Goal: Answer question/provide support: Share knowledge or assist other users

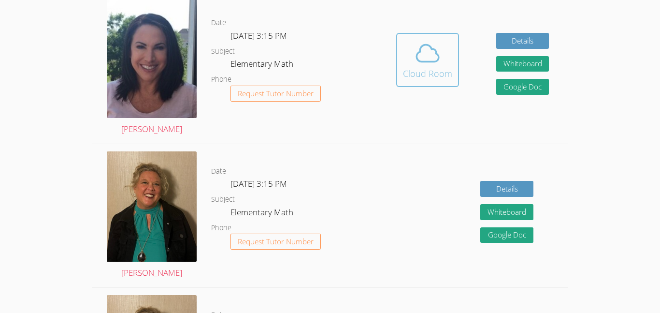
scroll to position [290, 0]
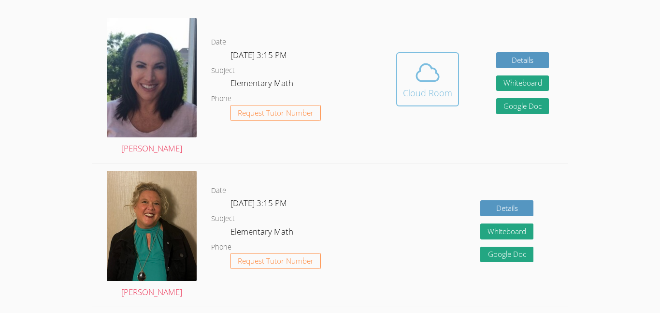
click at [425, 70] on icon at bounding box center [427, 72] width 27 height 27
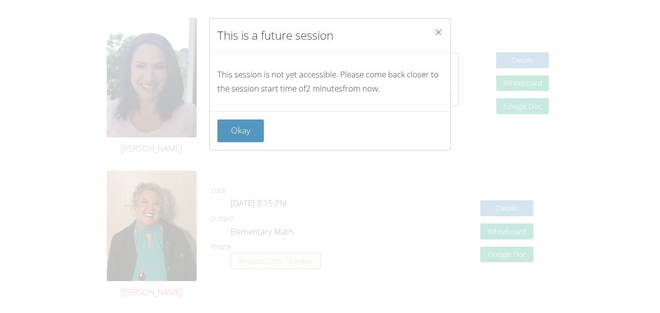
click at [425, 70] on p "This session is not yet accessible. Please come back closer to the session star…" at bounding box center [330, 82] width 225 height 28
click at [248, 126] on button "Okay" at bounding box center [241, 130] width 46 height 23
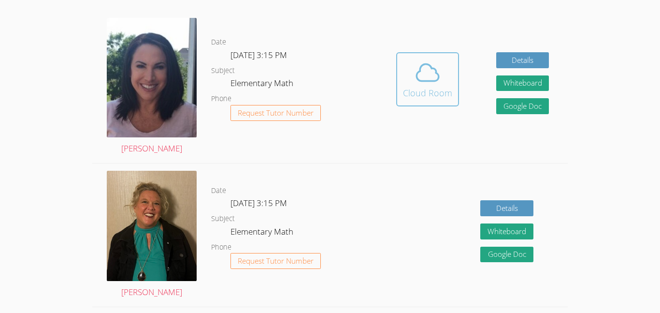
click at [455, 74] on button "Cloud Room" at bounding box center [427, 79] width 63 height 54
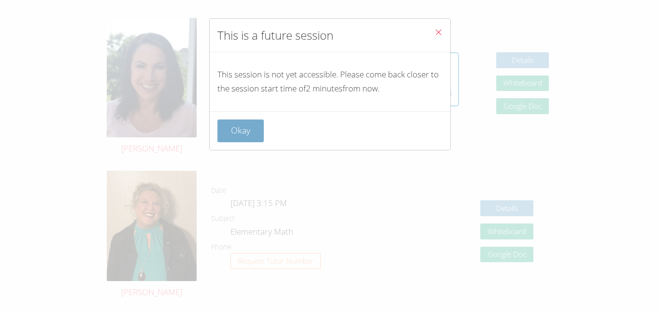
click at [243, 126] on button "Okay" at bounding box center [241, 130] width 46 height 23
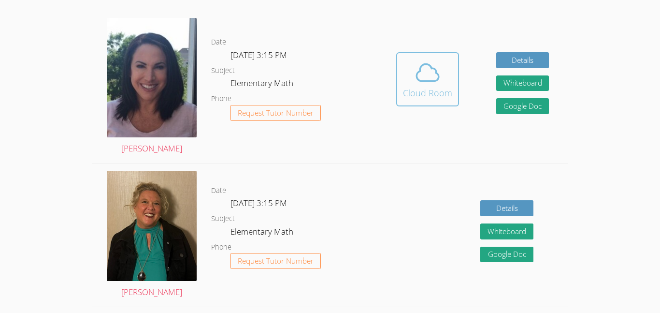
click at [430, 80] on icon at bounding box center [428, 72] width 22 height 17
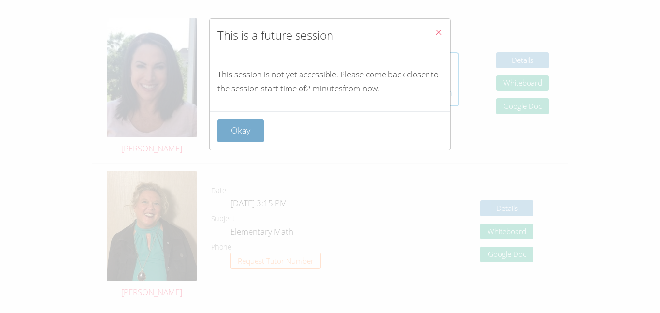
click at [232, 128] on button "Okay" at bounding box center [241, 130] width 46 height 23
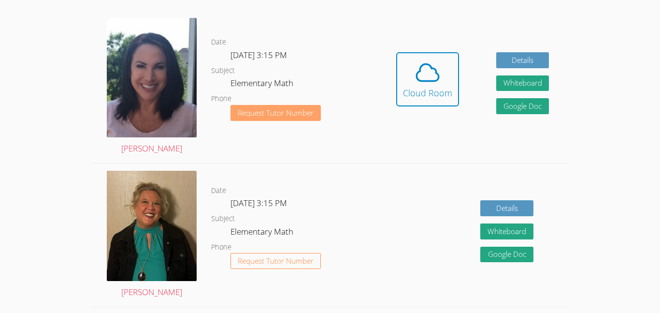
click at [271, 116] on span "Request Tutor Number" at bounding box center [276, 112] width 76 height 7
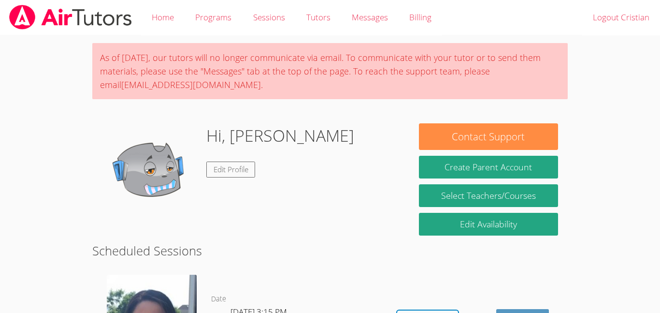
scroll to position [256, 0]
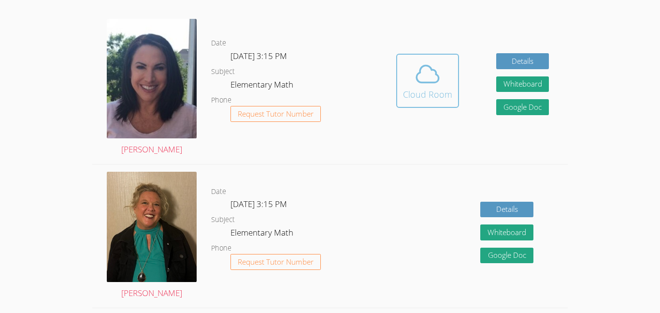
click at [447, 76] on span at bounding box center [427, 73] width 49 height 27
click at [401, 67] on button "Cloud Room" at bounding box center [427, 81] width 63 height 54
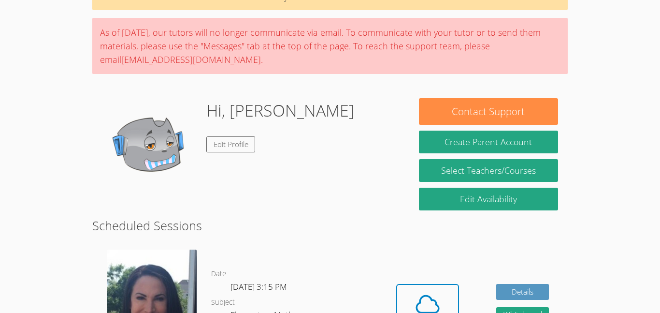
scroll to position [77, 0]
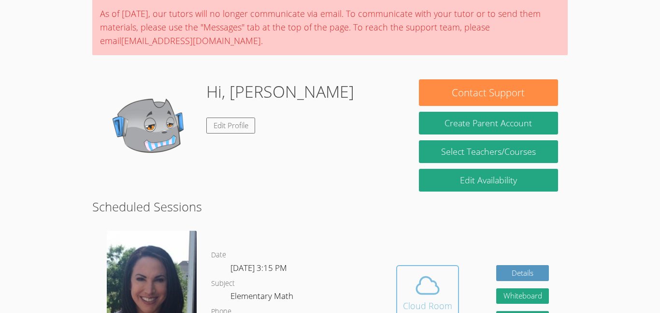
click at [432, 293] on icon at bounding box center [428, 285] width 22 height 17
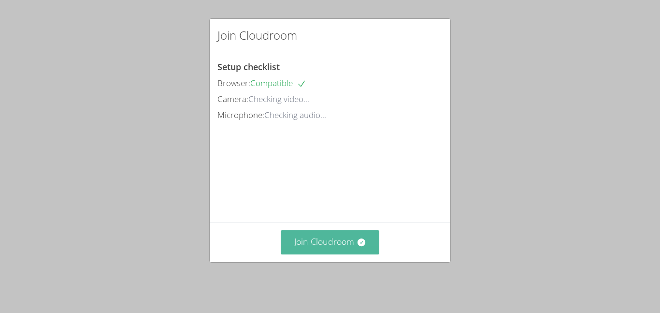
click at [331, 238] on button "Join Cloudroom" at bounding box center [330, 242] width 99 height 24
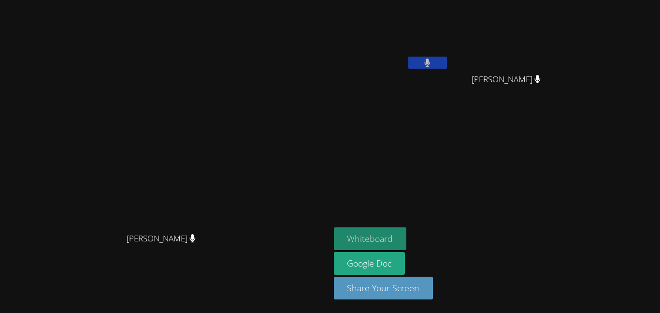
click at [407, 241] on button "Whiteboard" at bounding box center [370, 238] width 73 height 23
click at [447, 61] on button at bounding box center [428, 63] width 39 height 12
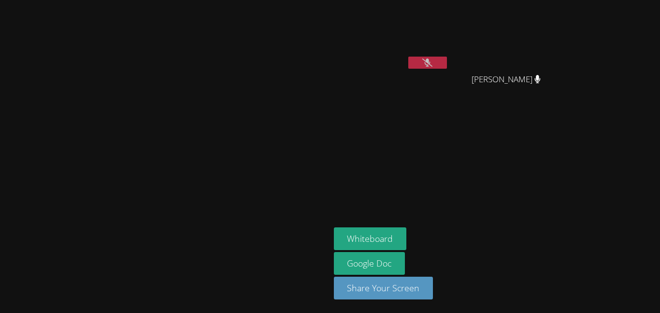
click at [447, 61] on button at bounding box center [428, 63] width 39 height 12
click at [447, 65] on button at bounding box center [428, 63] width 39 height 12
click at [447, 67] on button at bounding box center [428, 63] width 39 height 12
click at [447, 62] on button at bounding box center [428, 63] width 39 height 12
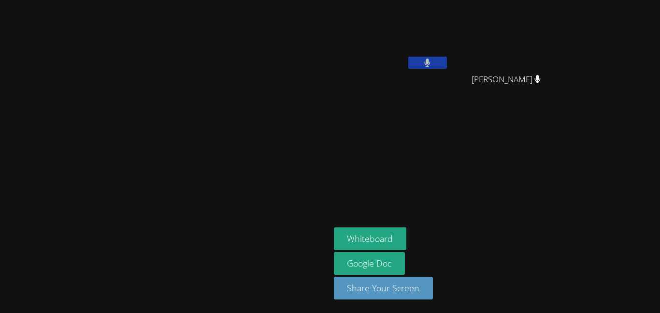
click at [431, 59] on icon at bounding box center [427, 62] width 6 height 8
click at [447, 57] on button at bounding box center [428, 63] width 39 height 12
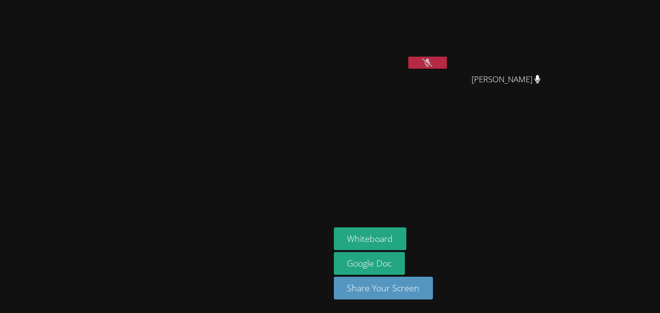
click at [447, 57] on button at bounding box center [428, 63] width 39 height 12
click at [431, 60] on icon at bounding box center [428, 62] width 6 height 8
click at [433, 59] on icon at bounding box center [428, 62] width 10 height 8
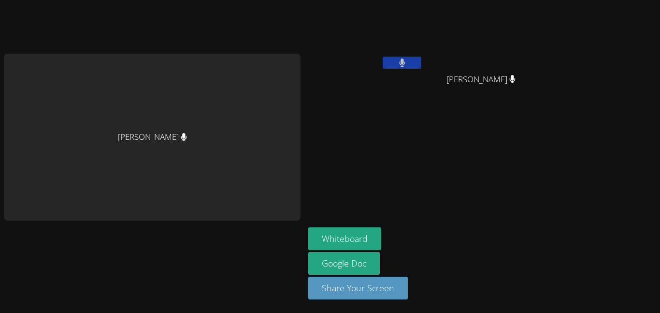
click at [405, 62] on button at bounding box center [402, 63] width 39 height 12
click at [405, 62] on icon at bounding box center [402, 62] width 10 height 8
click at [405, 62] on button at bounding box center [402, 63] width 39 height 12
click at [405, 62] on icon at bounding box center [402, 62] width 10 height 8
click at [405, 62] on button at bounding box center [402, 63] width 39 height 12
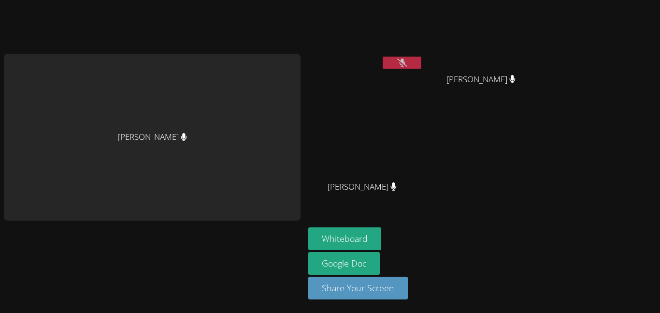
click at [405, 62] on icon at bounding box center [402, 62] width 10 height 8
click at [409, 61] on button at bounding box center [402, 63] width 39 height 12
click at [416, 63] on button at bounding box center [402, 63] width 39 height 12
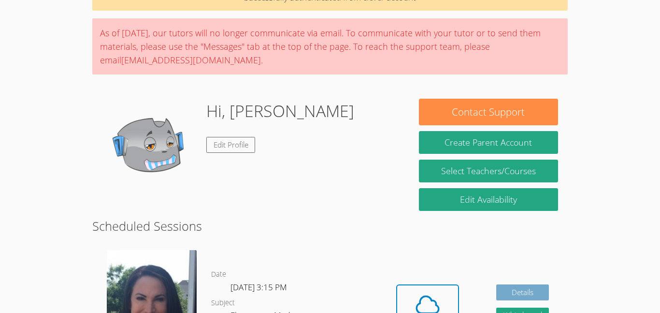
scroll to position [58, 0]
click at [454, 301] on button "Cloud Room" at bounding box center [427, 311] width 63 height 54
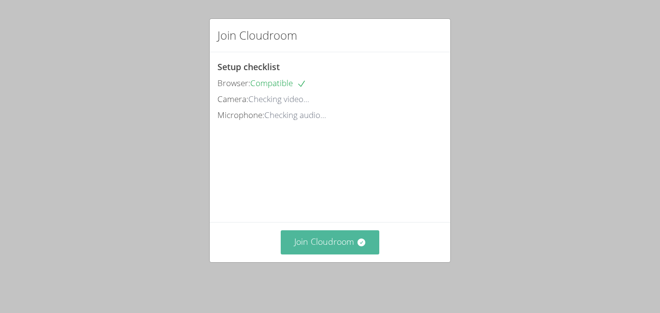
click at [369, 243] on button "Join Cloudroom" at bounding box center [330, 242] width 99 height 24
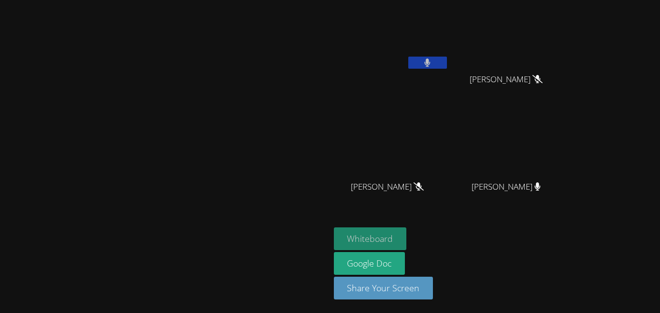
click at [407, 232] on button "Whiteboard" at bounding box center [370, 238] width 73 height 23
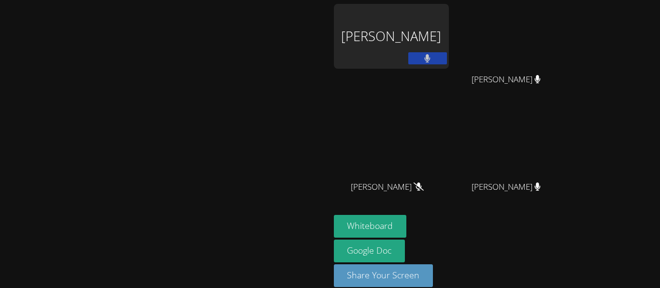
click at [431, 56] on icon at bounding box center [427, 58] width 6 height 8
click at [433, 55] on icon at bounding box center [428, 58] width 10 height 8
click at [447, 55] on button at bounding box center [428, 58] width 39 height 12
click at [433, 55] on icon at bounding box center [428, 58] width 10 height 8
click at [447, 55] on button at bounding box center [428, 58] width 39 height 12
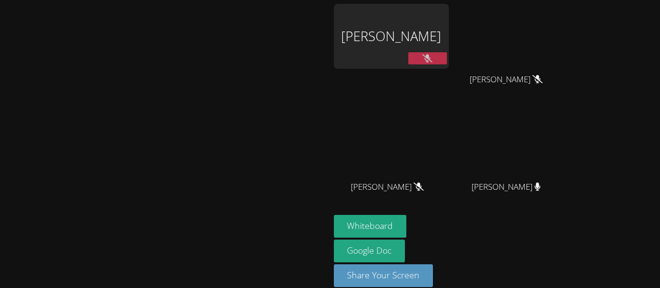
click at [433, 58] on icon at bounding box center [428, 58] width 10 height 8
click at [431, 58] on icon at bounding box center [427, 58] width 6 height 8
click at [433, 58] on icon at bounding box center [428, 58] width 10 height 8
click at [431, 58] on icon at bounding box center [427, 58] width 6 height 8
click at [433, 58] on icon at bounding box center [428, 58] width 10 height 8
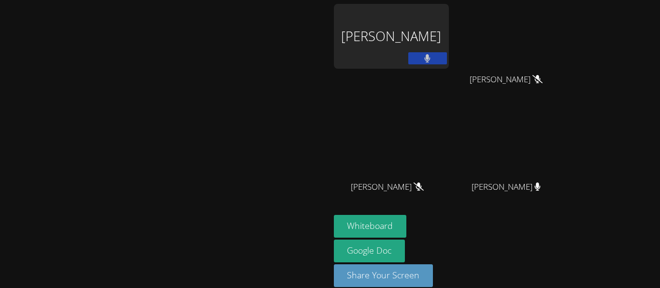
click at [431, 58] on icon at bounding box center [427, 58] width 6 height 8
click at [433, 58] on icon at bounding box center [428, 58] width 10 height 8
click at [431, 58] on icon at bounding box center [427, 58] width 6 height 8
click at [433, 58] on icon at bounding box center [428, 58] width 10 height 8
click at [431, 58] on icon at bounding box center [427, 58] width 6 height 8
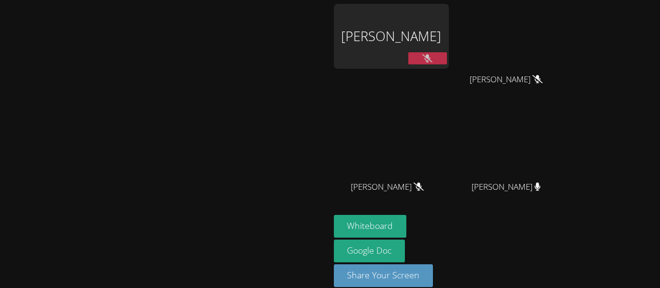
click at [433, 58] on icon at bounding box center [428, 58] width 10 height 8
click at [431, 58] on icon at bounding box center [427, 58] width 6 height 8
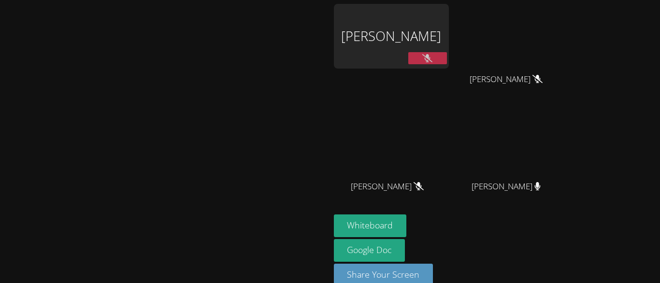
click at [92, 56] on video at bounding box center [164, 130] width 145 height 181
click at [433, 54] on icon at bounding box center [428, 58] width 10 height 8
click at [431, 54] on icon at bounding box center [427, 58] width 6 height 8
click at [433, 54] on icon at bounding box center [428, 58] width 10 height 8
click at [431, 54] on icon at bounding box center [427, 58] width 6 height 8
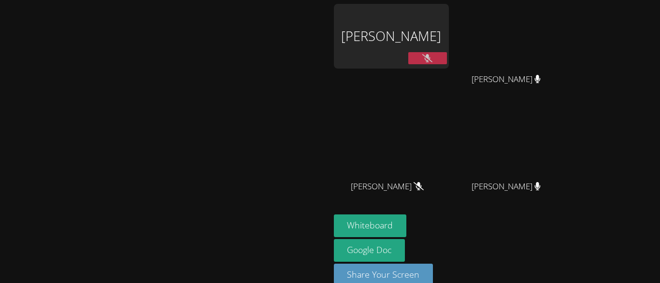
click at [433, 60] on icon at bounding box center [428, 58] width 10 height 8
click at [447, 60] on button at bounding box center [428, 58] width 39 height 12
click at [433, 60] on icon at bounding box center [428, 58] width 10 height 8
click at [447, 60] on button at bounding box center [428, 58] width 39 height 12
click at [447, 52] on button at bounding box center [428, 58] width 39 height 12
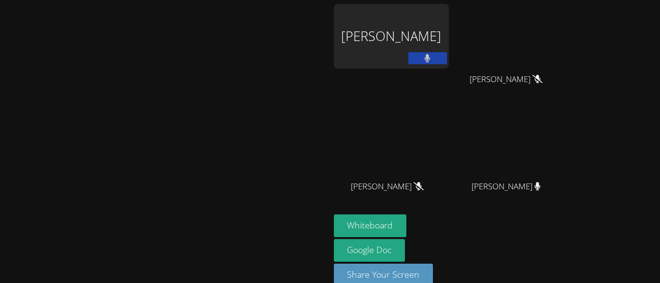
click at [155, 113] on video at bounding box center [164, 130] width 145 height 181
click at [447, 59] on button at bounding box center [428, 58] width 39 height 12
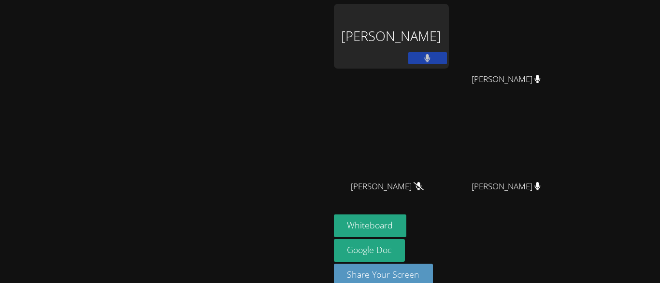
click at [447, 59] on button at bounding box center [428, 58] width 39 height 12
click at [431, 57] on icon at bounding box center [428, 58] width 6 height 8
click at [447, 60] on button at bounding box center [428, 58] width 39 height 12
click at [447, 58] on button at bounding box center [428, 58] width 39 height 12
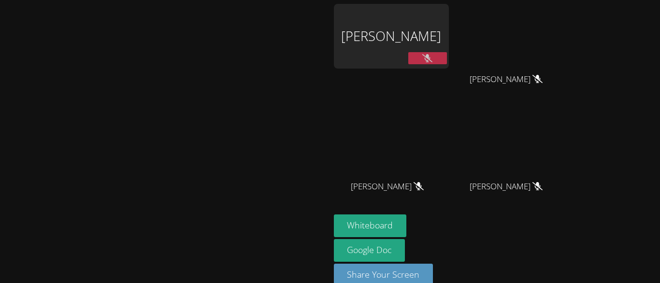
click at [447, 58] on button at bounding box center [428, 58] width 39 height 12
click at [431, 60] on icon at bounding box center [427, 58] width 6 height 8
click at [433, 60] on icon at bounding box center [428, 58] width 10 height 8
click at [431, 60] on icon at bounding box center [427, 58] width 6 height 8
click at [407, 233] on button "Whiteboard" at bounding box center [370, 226] width 73 height 23
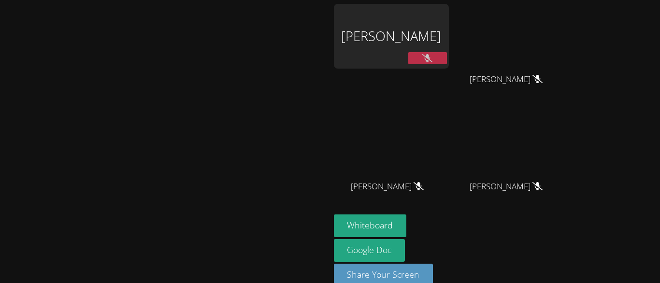
click at [447, 57] on button at bounding box center [428, 58] width 39 height 12
click at [447, 59] on button at bounding box center [428, 58] width 39 height 12
drag, startPoint x: 113, startPoint y: 174, endPoint x: 396, endPoint y: 137, distance: 285.7
click at [237, 137] on video at bounding box center [164, 130] width 145 height 181
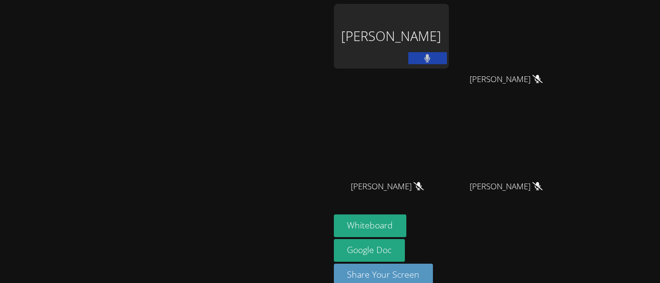
click at [447, 59] on button at bounding box center [428, 58] width 39 height 12
click at [433, 59] on icon at bounding box center [428, 58] width 10 height 8
click at [447, 59] on button at bounding box center [428, 58] width 39 height 12
click at [433, 59] on icon at bounding box center [428, 58] width 10 height 8
click at [447, 59] on button at bounding box center [428, 58] width 39 height 12
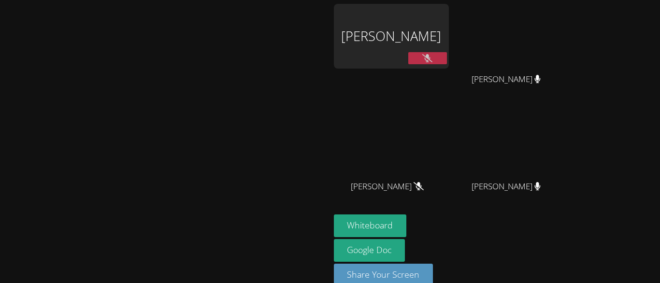
click at [447, 57] on button at bounding box center [428, 58] width 39 height 12
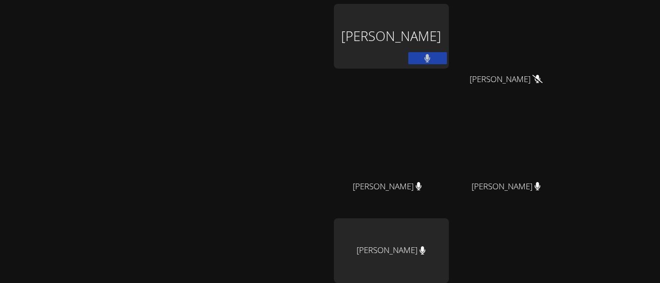
click at [447, 57] on button at bounding box center [428, 58] width 39 height 12
click at [433, 56] on icon at bounding box center [428, 58] width 10 height 8
click at [447, 58] on button at bounding box center [428, 58] width 39 height 12
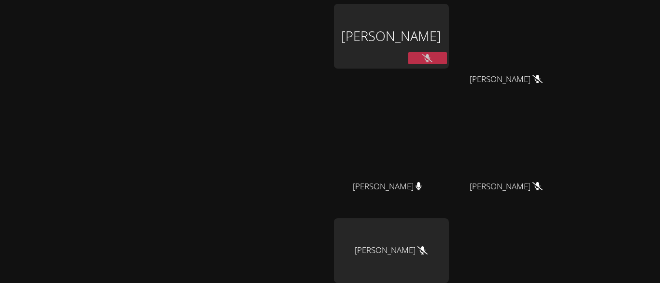
click at [433, 57] on icon at bounding box center [428, 58] width 10 height 8
click at [447, 57] on button at bounding box center [428, 58] width 39 height 12
click at [433, 57] on icon at bounding box center [428, 58] width 10 height 8
click at [447, 57] on button at bounding box center [428, 58] width 39 height 12
click at [433, 57] on icon at bounding box center [428, 58] width 10 height 8
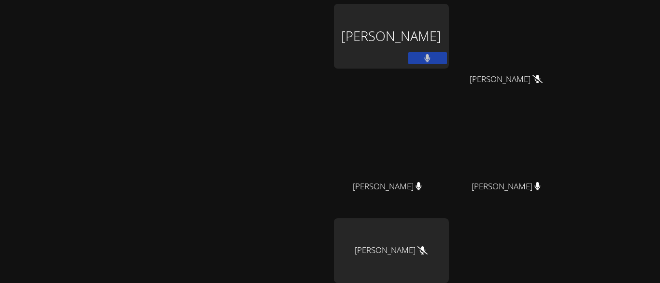
click at [447, 57] on button at bounding box center [428, 58] width 39 height 12
click at [433, 57] on icon at bounding box center [428, 58] width 10 height 8
click at [447, 57] on button at bounding box center [428, 58] width 39 height 12
click at [433, 60] on icon at bounding box center [428, 58] width 10 height 8
click at [431, 60] on icon at bounding box center [427, 58] width 6 height 8
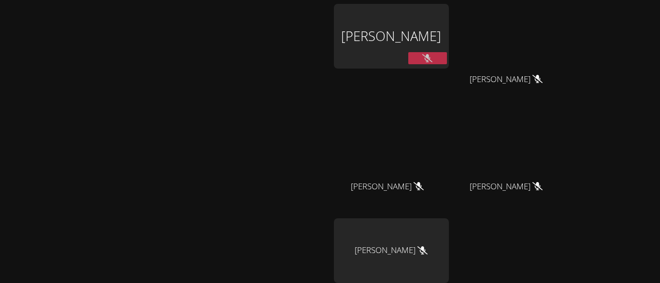
click at [433, 60] on icon at bounding box center [428, 58] width 10 height 8
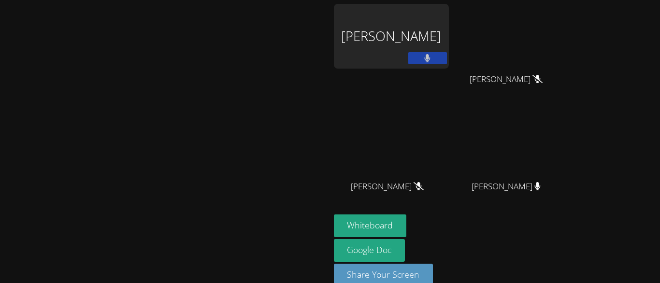
click at [431, 60] on icon at bounding box center [427, 58] width 6 height 8
click at [433, 60] on icon at bounding box center [428, 58] width 10 height 8
click at [431, 60] on icon at bounding box center [427, 58] width 6 height 8
click at [433, 60] on icon at bounding box center [428, 58] width 10 height 8
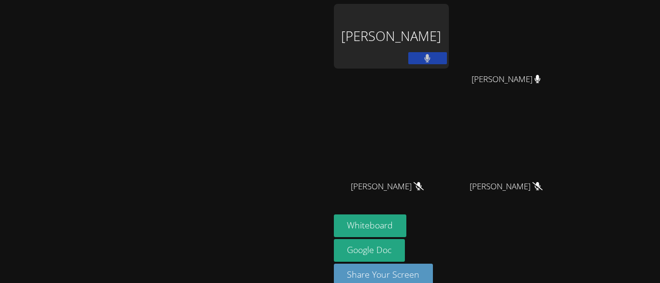
click at [431, 60] on icon at bounding box center [427, 58] width 6 height 8
click at [433, 60] on icon at bounding box center [428, 58] width 10 height 8
click at [215, 87] on video at bounding box center [164, 130] width 145 height 181
click at [447, 61] on button at bounding box center [428, 58] width 39 height 12
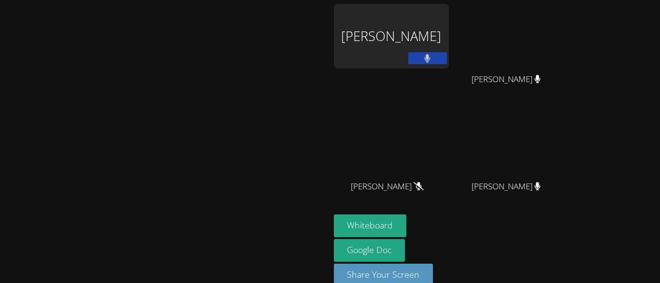
click at [559, 209] on div "[PERSON_NAME]" at bounding box center [510, 195] width 115 height 39
click at [431, 57] on icon at bounding box center [427, 58] width 6 height 8
click at [447, 60] on button at bounding box center [428, 58] width 39 height 12
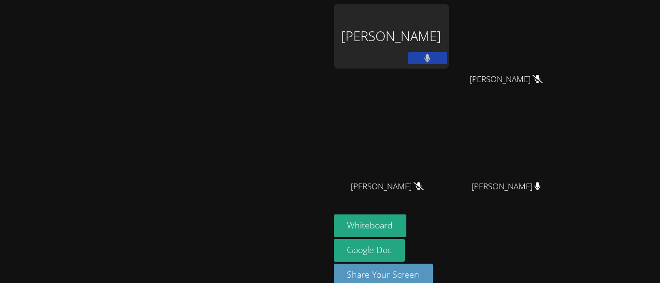
click at [447, 60] on button at bounding box center [428, 58] width 39 height 12
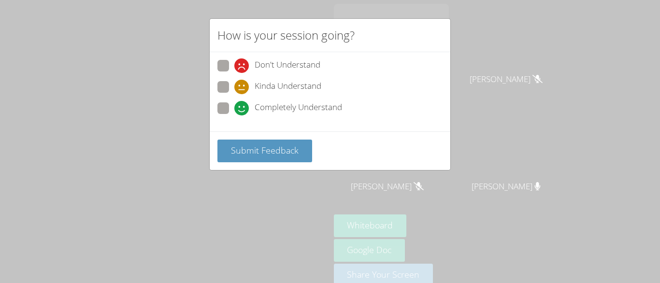
click at [216, 111] on div "Don't Understand Kinda Understand Completely Understand" at bounding box center [330, 91] width 241 height 79
click at [217, 106] on div "Don't Understand Kinda Understand Completely Understand" at bounding box center [330, 91] width 241 height 79
click at [234, 116] on span at bounding box center [234, 116] width 0 height 0
click at [234, 109] on input "Completely Understand" at bounding box center [238, 106] width 8 height 8
radio input "true"
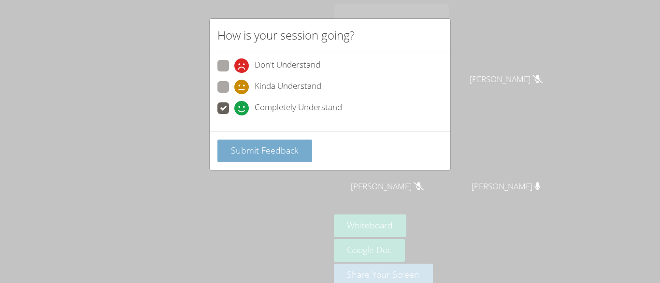
click at [263, 159] on button "Submit Feedback" at bounding box center [265, 151] width 95 height 23
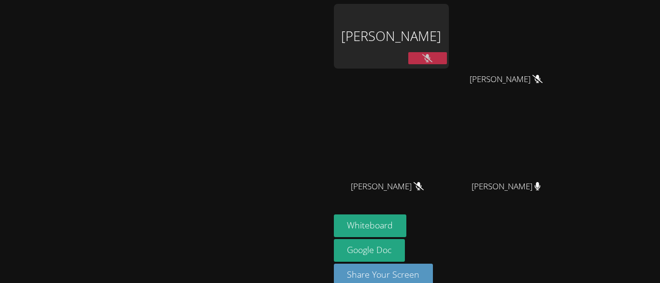
click at [447, 52] on button at bounding box center [428, 58] width 39 height 12
click at [157, 190] on video at bounding box center [164, 130] width 145 height 181
click at [447, 61] on button at bounding box center [428, 58] width 39 height 12
click at [447, 52] on button at bounding box center [428, 58] width 39 height 12
click at [449, 50] on div "[PERSON_NAME]" at bounding box center [391, 36] width 115 height 65
